Goal: Task Accomplishment & Management: Complete application form

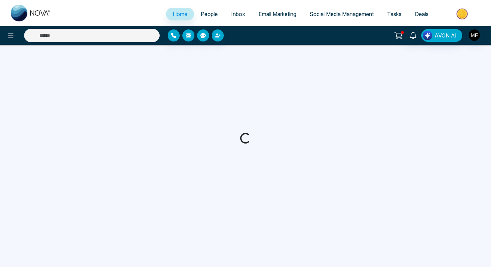
select select "*"
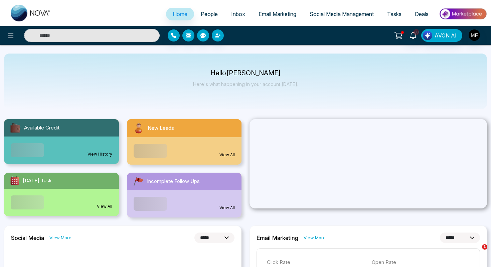
click at [208, 14] on span "People" at bounding box center [209, 14] width 17 height 7
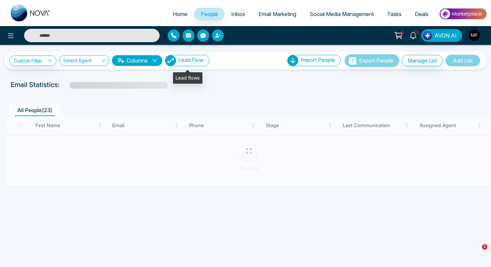
click at [190, 63] on span "Lead Flow" at bounding box center [190, 59] width 25 height 7
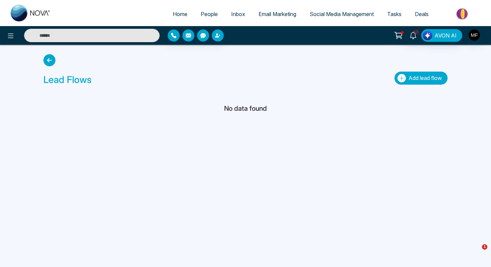
click at [401, 80] on icon "button" at bounding box center [402, 78] width 8 height 8
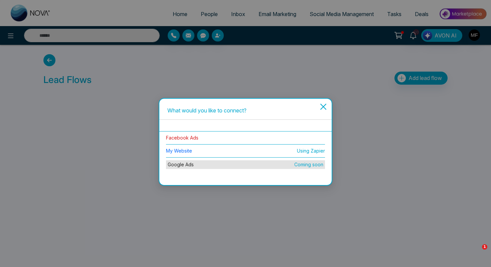
click at [195, 137] on link "Facebook Ads" at bounding box center [182, 138] width 32 height 6
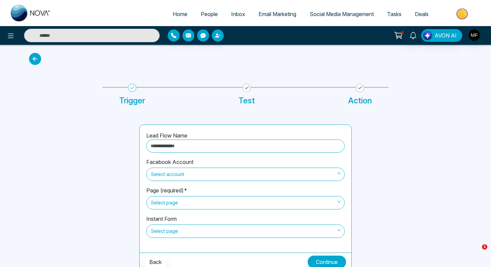
click at [190, 145] on input "text" at bounding box center [245, 145] width 199 height 13
type input "**********"
click at [204, 180] on span at bounding box center [243, 174] width 186 height 13
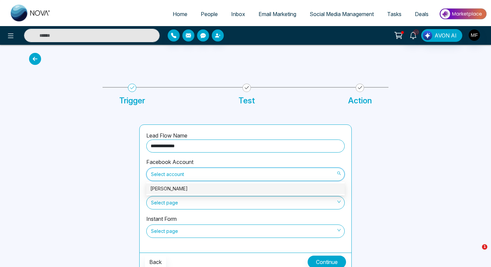
click at [201, 189] on div "Marou Marwen" at bounding box center [245, 188] width 191 height 7
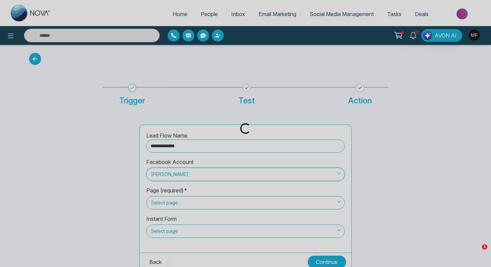
scroll to position [4, 0]
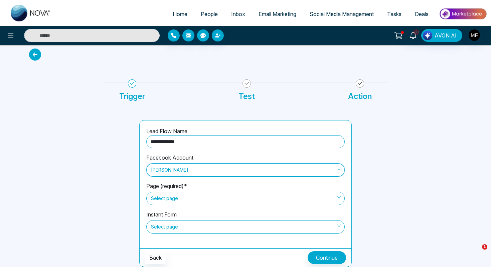
click at [201, 200] on span "Select page" at bounding box center [245, 198] width 189 height 11
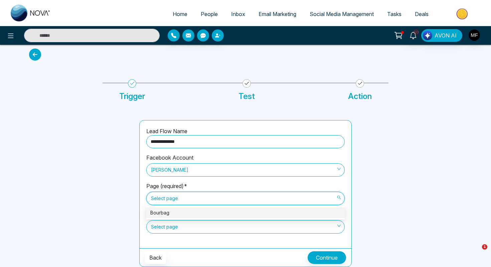
click at [218, 188] on div "Page (required)* Select page" at bounding box center [245, 196] width 199 height 28
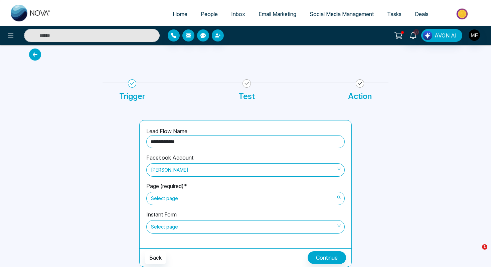
click at [264, 196] on span "Select page" at bounding box center [245, 198] width 189 height 11
click at [11, 40] on button at bounding box center [10, 35] width 13 height 13
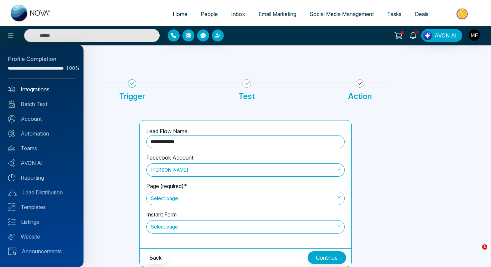
click at [45, 91] on link "Integrations" at bounding box center [42, 89] width 68 height 8
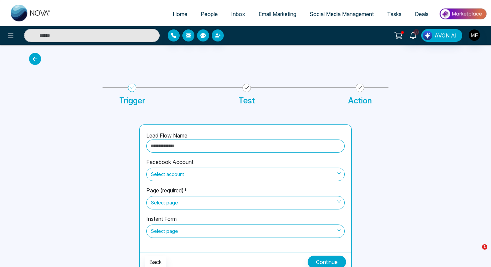
scroll to position [4, 0]
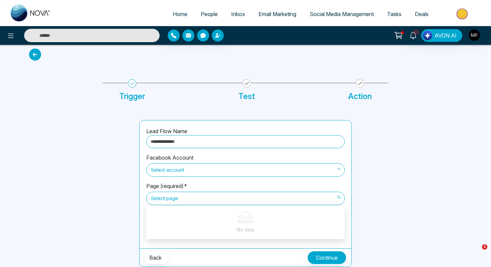
click at [173, 196] on span "Select page" at bounding box center [245, 198] width 189 height 11
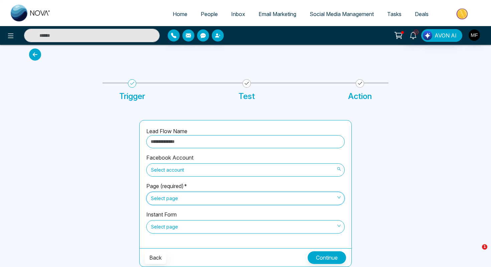
click at [189, 173] on span "Select account" at bounding box center [245, 169] width 189 height 11
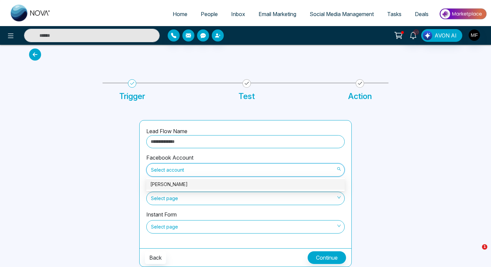
click at [185, 185] on div "Marou Marwen" at bounding box center [245, 184] width 191 height 7
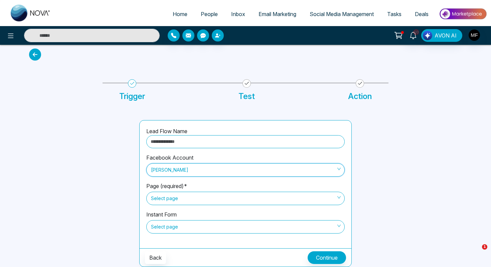
click at [185, 200] on span "Select page" at bounding box center [245, 198] width 189 height 11
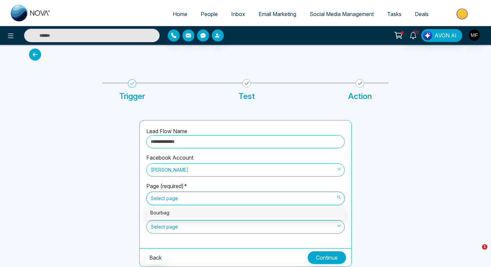
click at [111, 207] on div at bounding box center [80, 193] width 110 height 147
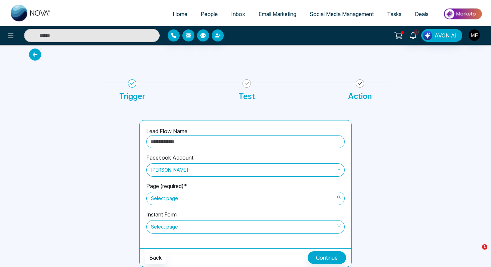
click at [228, 196] on span "Select page" at bounding box center [245, 198] width 189 height 11
click at [241, 193] on span "Select page" at bounding box center [245, 198] width 189 height 11
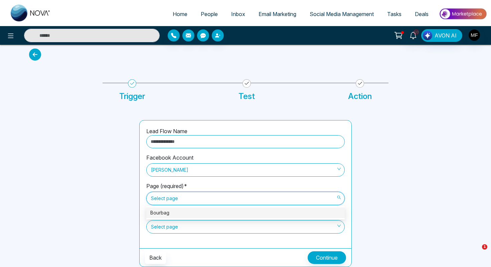
click at [238, 199] on span "Select page" at bounding box center [245, 198] width 189 height 11
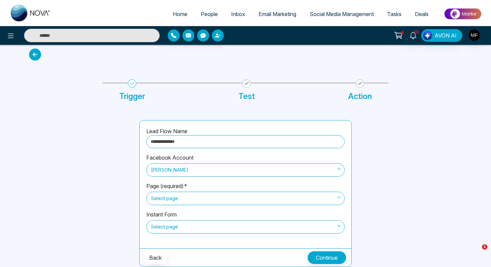
click at [258, 186] on div "Page (required)* Select page" at bounding box center [245, 196] width 199 height 28
click at [97, 156] on div at bounding box center [80, 193] width 110 height 147
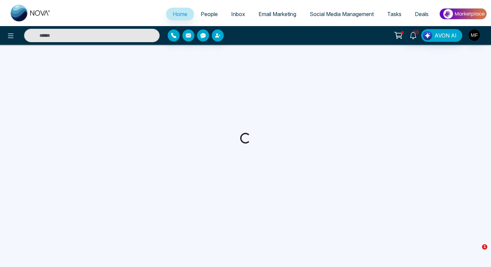
select select "*"
